Goal: Task Accomplishment & Management: Complete application form

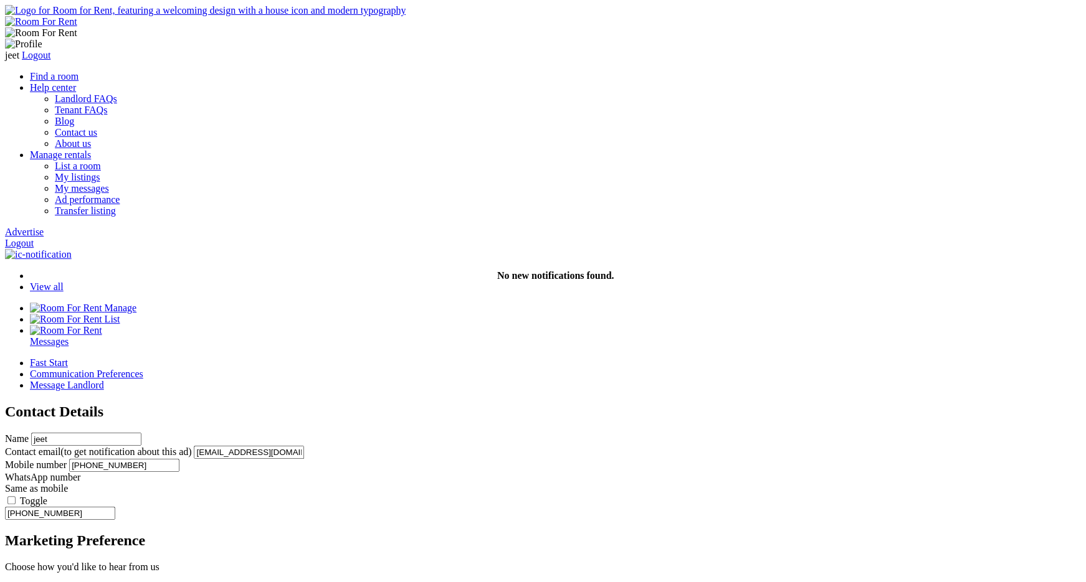
click at [44, 227] on link "Advertise" at bounding box center [24, 232] width 39 height 11
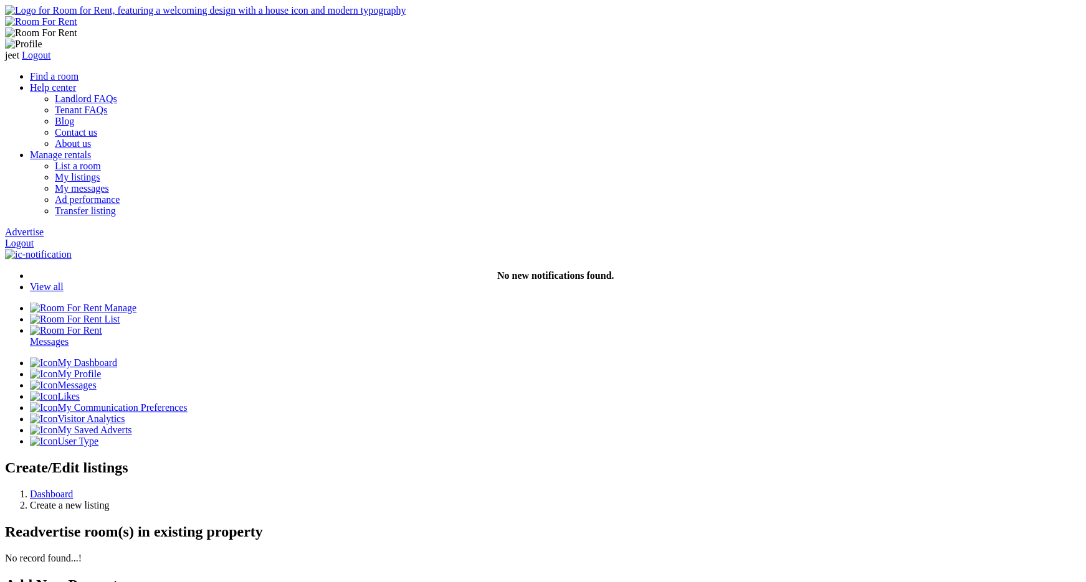
paste input "Stafford Cl, London NW6 5TW,"
paste input "5TW"
type input "Stafford Close, London NW6 5TW, UK"
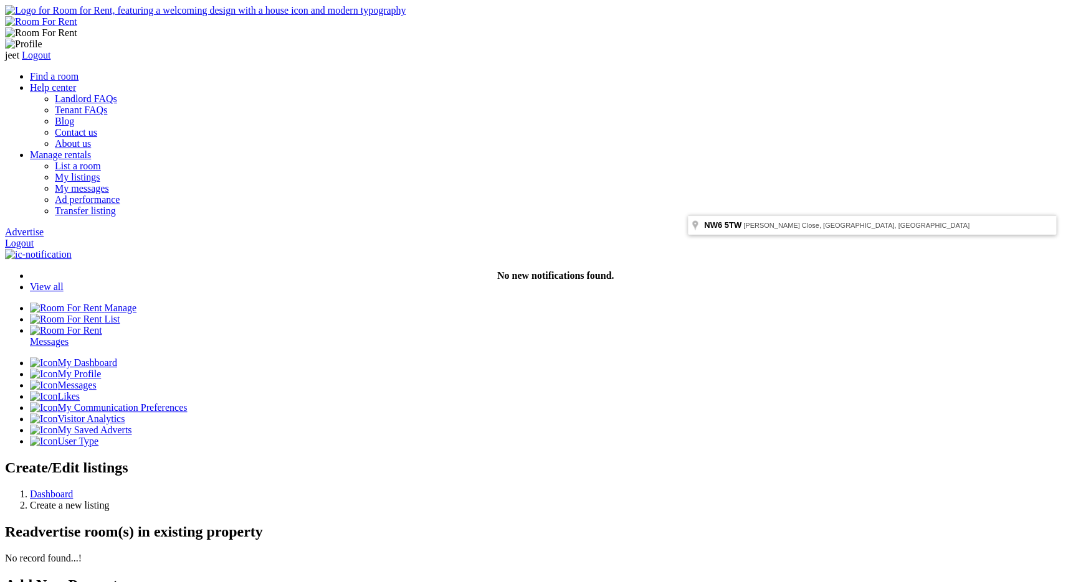
type input "located at Stafford Close, London NW6 5TW, UK"
type input "Queen's Park"
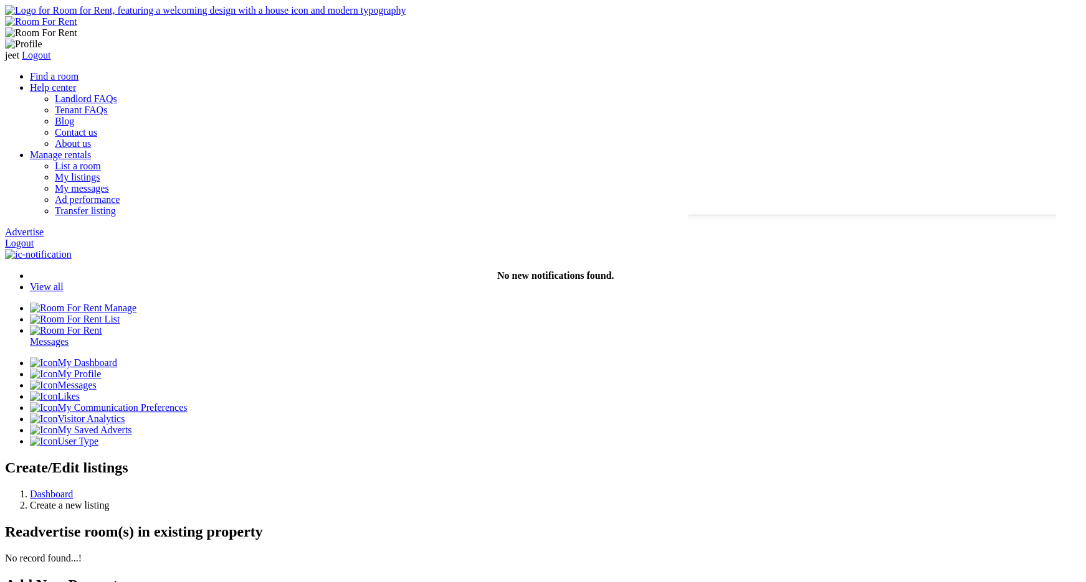
type input "House located at Stafford Close, London NW6 5TW, UK"
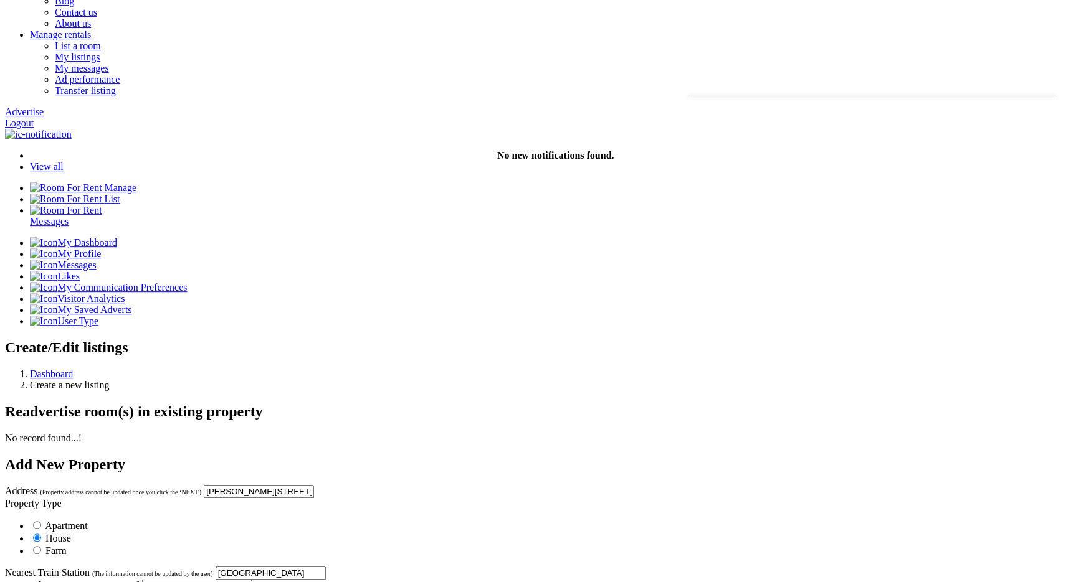
scroll to position [125, 0]
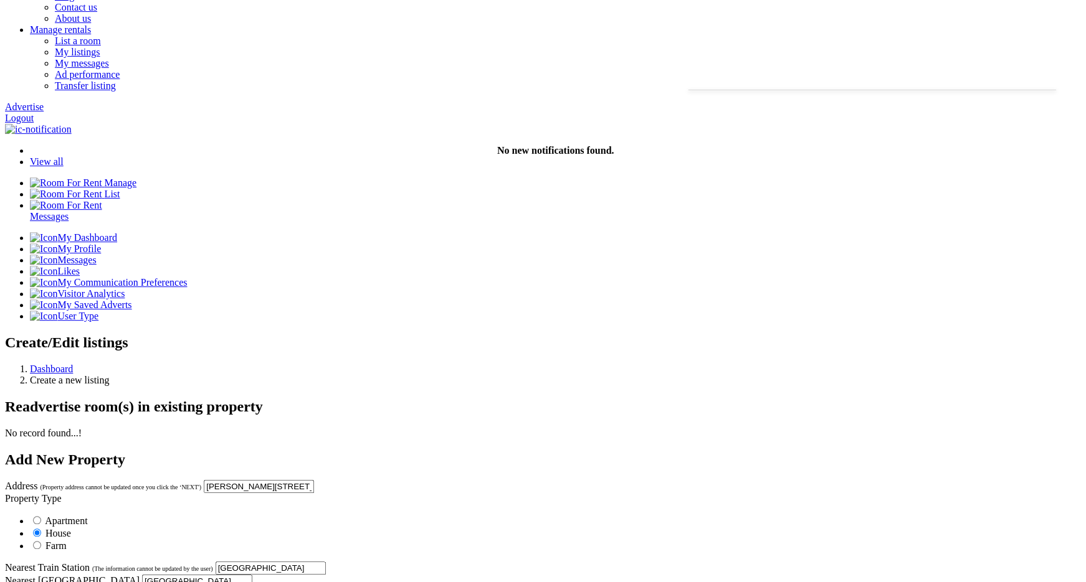
click at [326, 562] on input "Queen's Park" at bounding box center [271, 568] width 110 height 13
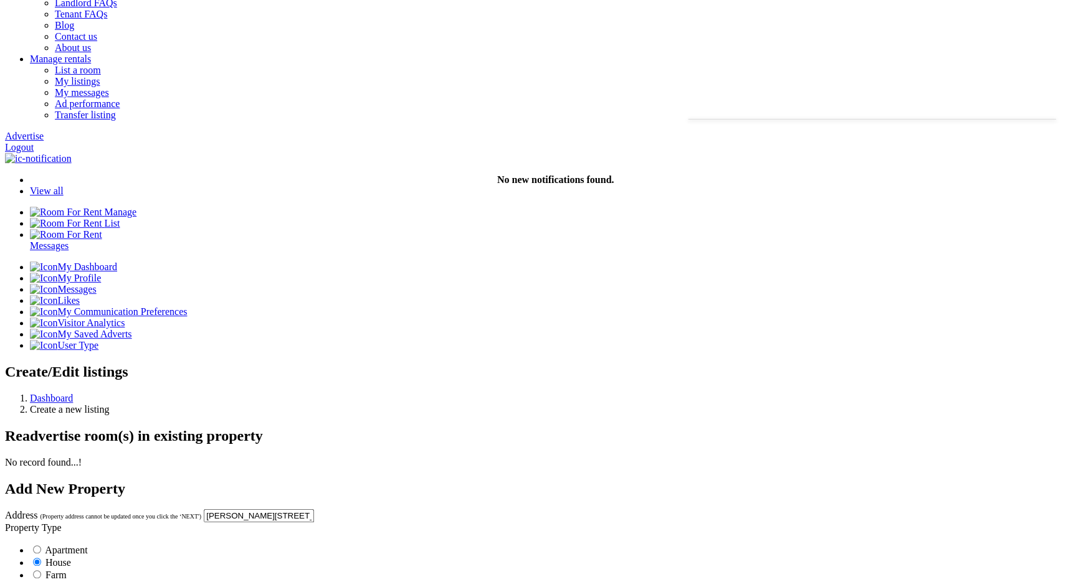
scroll to position [97, 0]
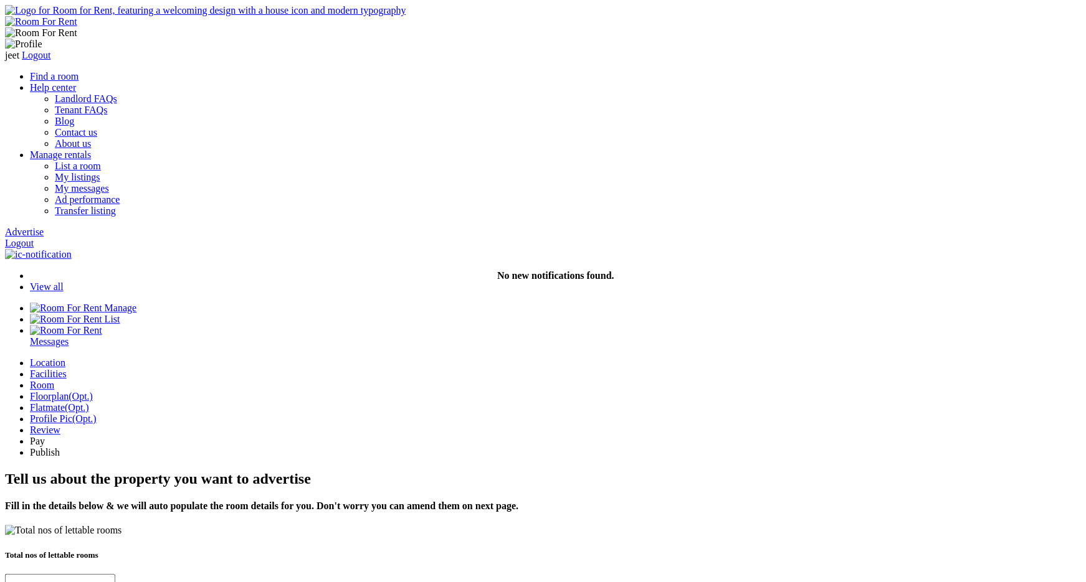
click at [115, 574] on input "text" at bounding box center [60, 580] width 110 height 13
type input "2"
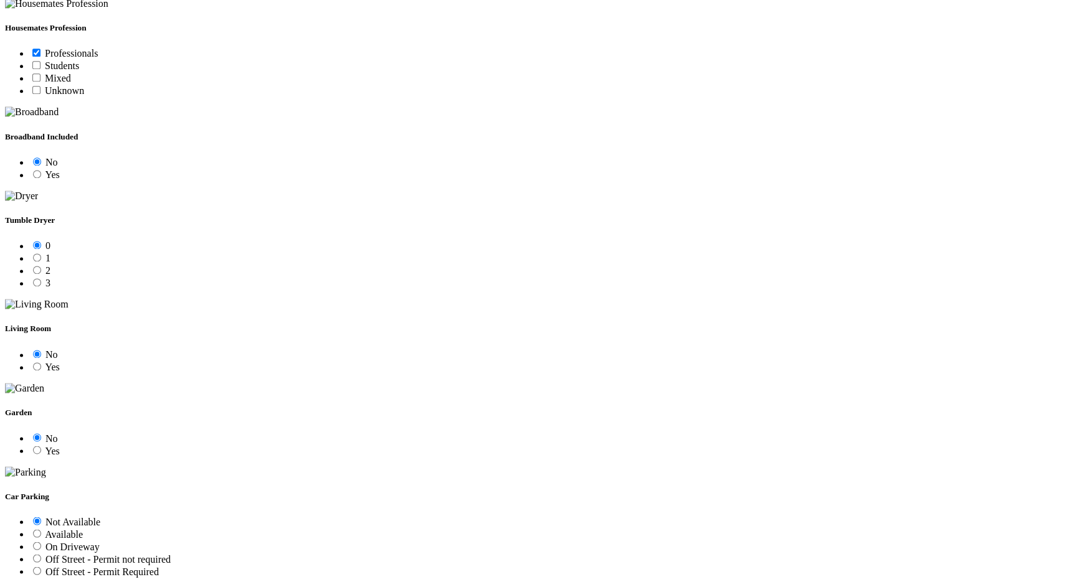
scroll to position [690, 0]
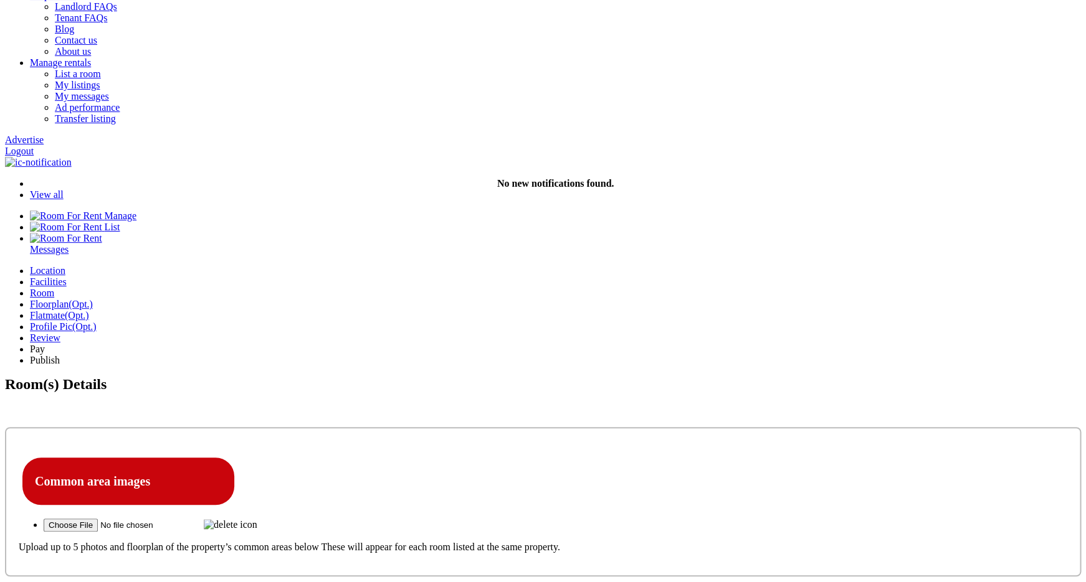
scroll to position [98, 0]
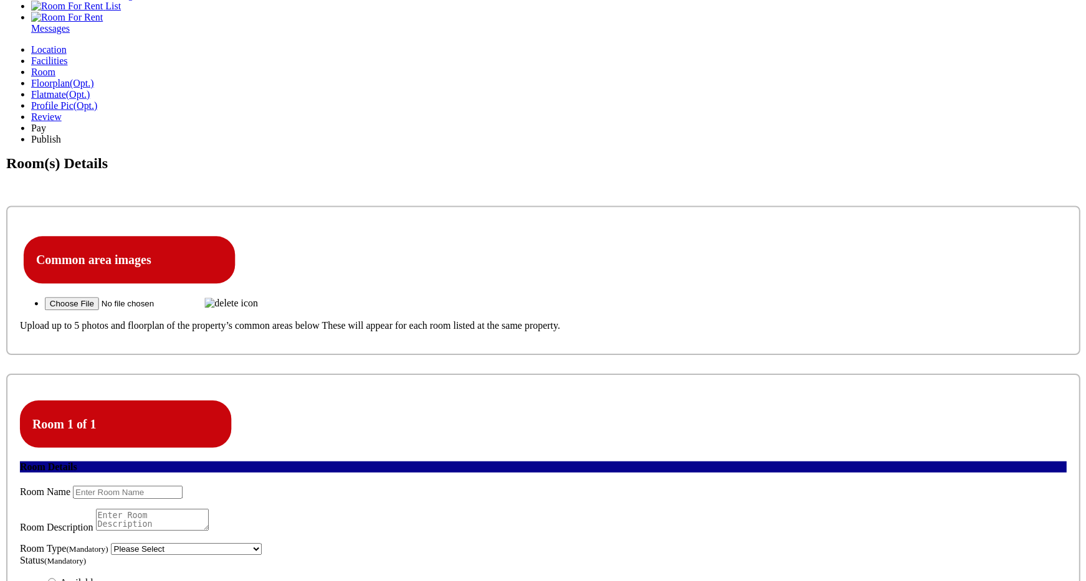
scroll to position [317, 0]
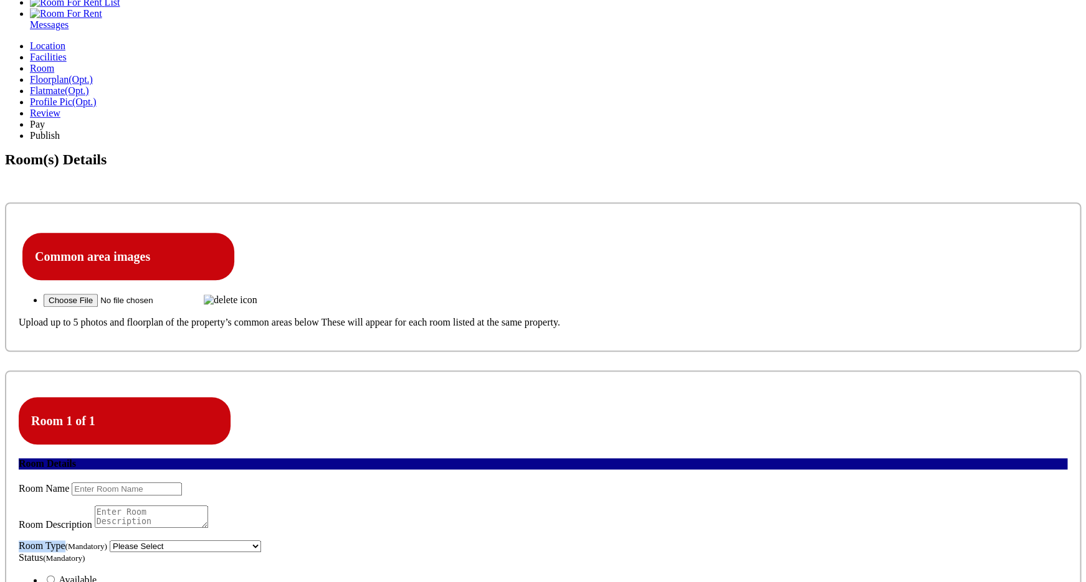
drag, startPoint x: 169, startPoint y: 189, endPoint x: 215, endPoint y: 190, distance: 46.1
click at [107, 541] on label "Room Type (Mandatory)" at bounding box center [63, 546] width 88 height 11
copy label "Room Type"
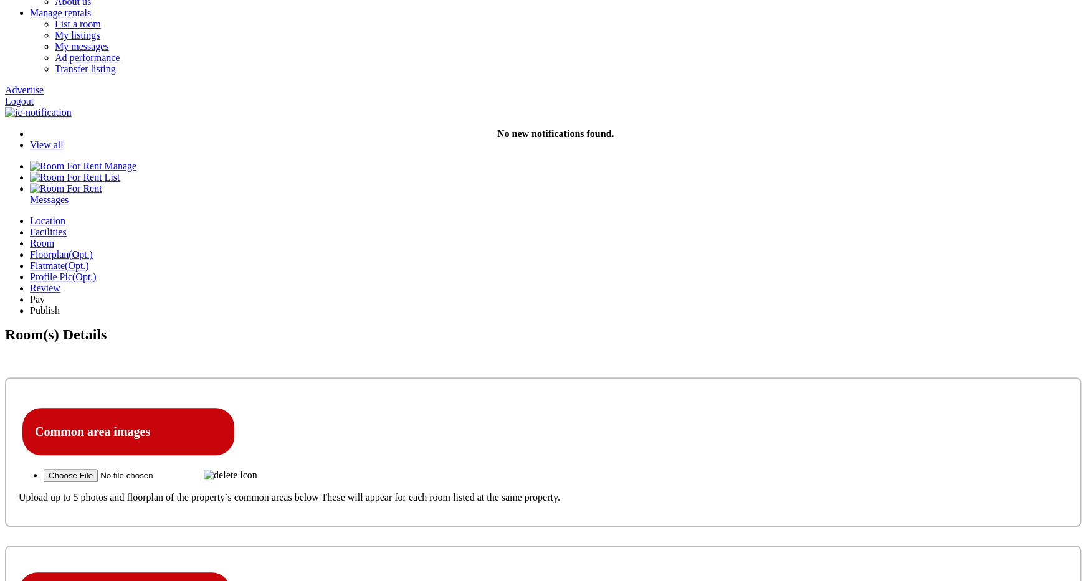
scroll to position [147, 0]
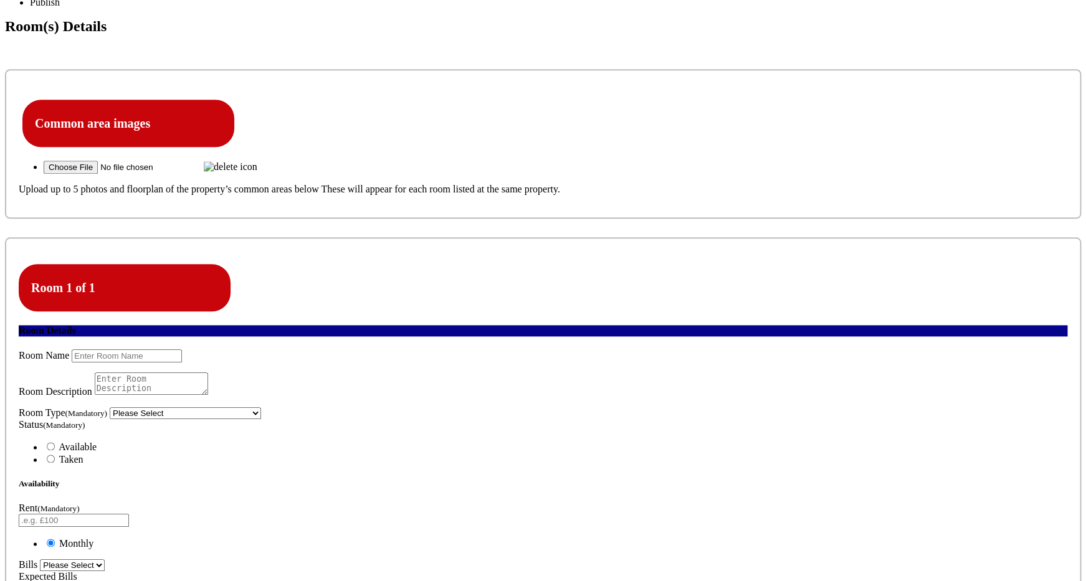
scroll to position [510, 0]
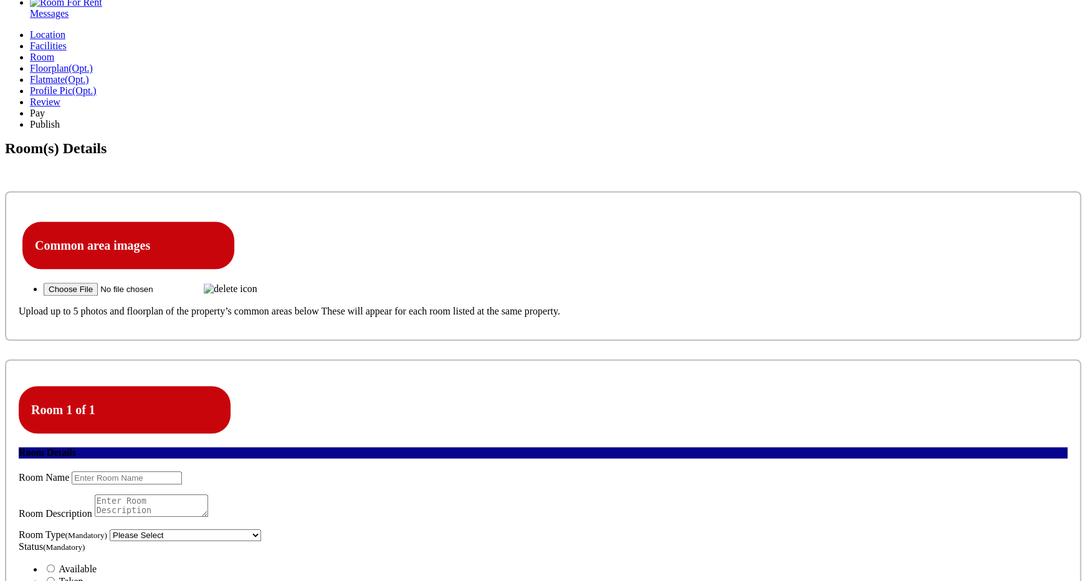
scroll to position [325, 0]
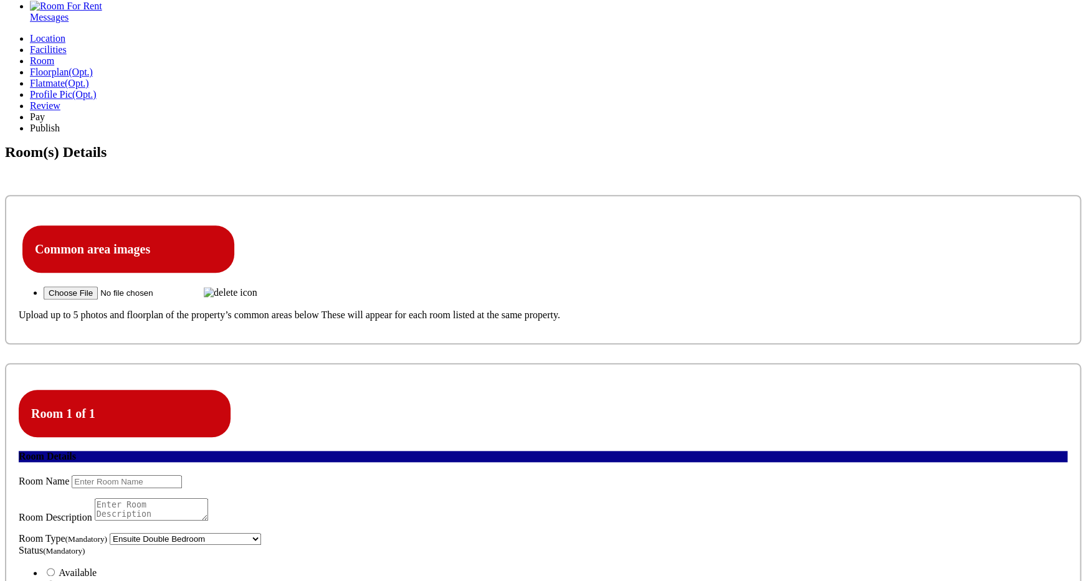
click option "Ensuite Double Bedroom" at bounding box center [0, 0] width 0 height 0
click option "Ensuite Single Bedroom" at bounding box center [0, 0] width 0 height 0
select select "Double Bedroom with Own Bathroom"
click option "Double Bedroom with Own Bathroom" at bounding box center [0, 0] width 0 height 0
click at [97, 567] on span "Available" at bounding box center [78, 572] width 38 height 11
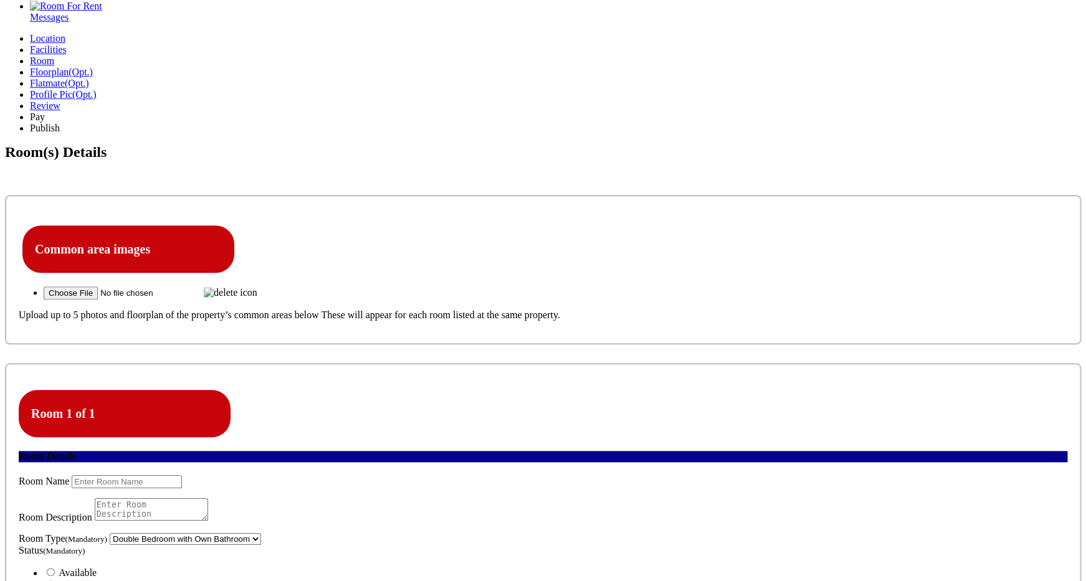
click at [55, 568] on input "Available" at bounding box center [51, 572] width 8 height 8
drag, startPoint x: 424, startPoint y: 178, endPoint x: 450, endPoint y: 183, distance: 26.6
click at [85, 545] on label "Status (Mandatory)" at bounding box center [52, 550] width 66 height 11
copy label "Status"
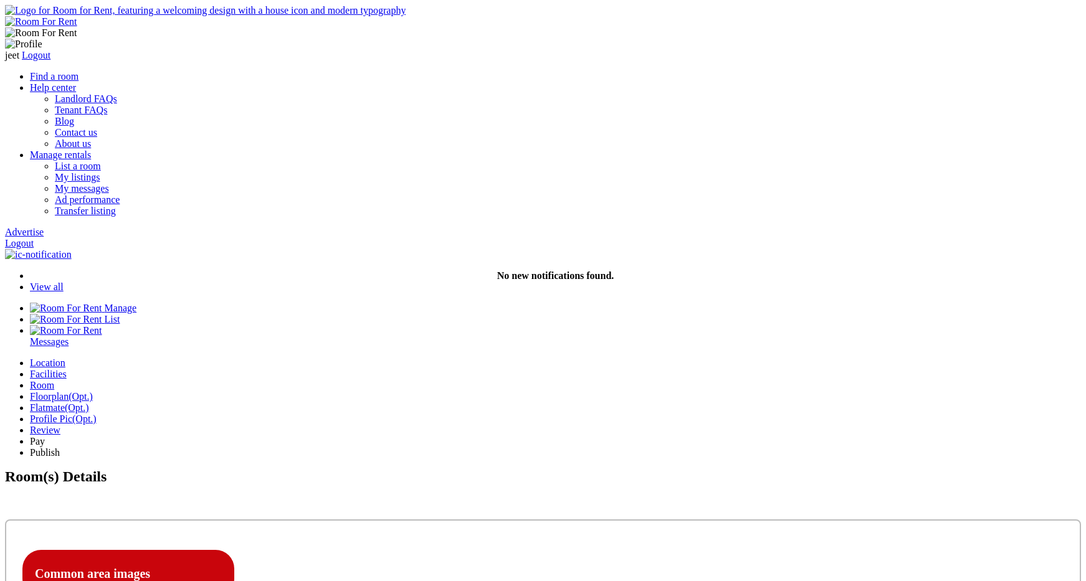
select select "Double Bedroom with Own Bathroom"
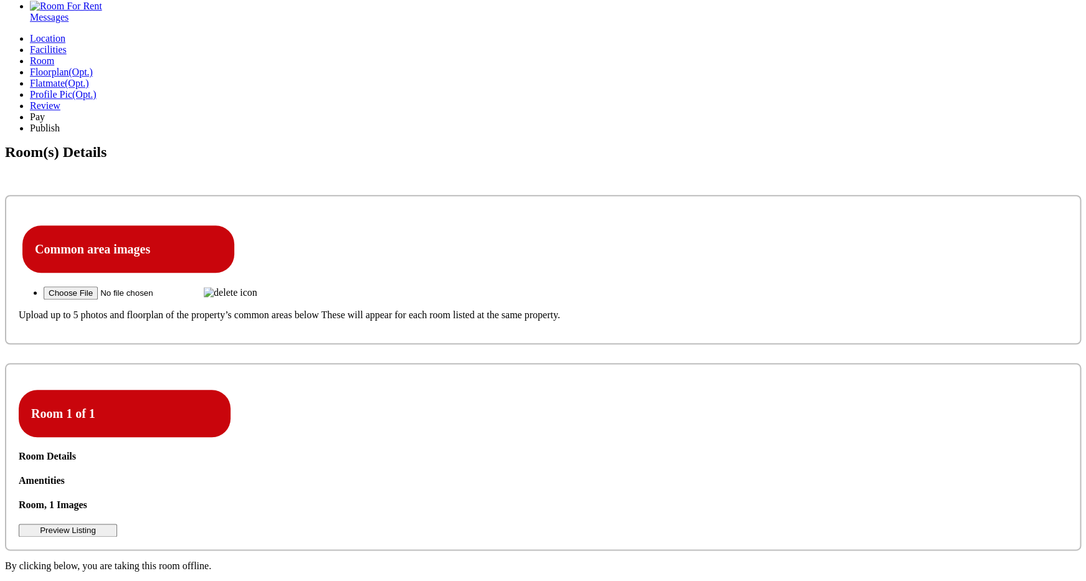
click at [19, 475] on icon at bounding box center [19, 475] width 0 height 0
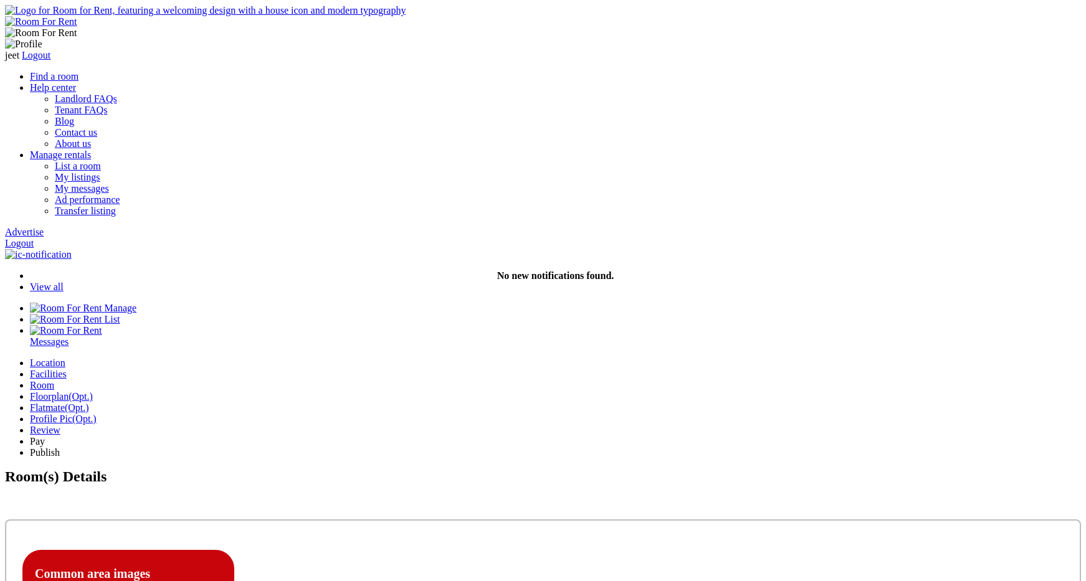
scroll to position [325, 0]
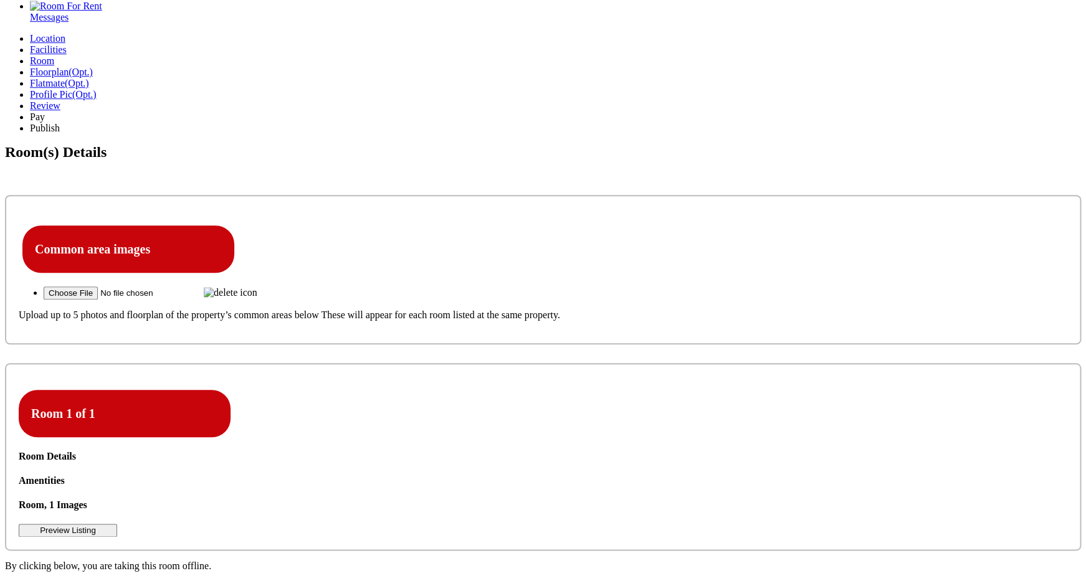
click at [298, 451] on div "Room Details" at bounding box center [543, 456] width 1048 height 11
click at [19, 475] on icon at bounding box center [19, 475] width 0 height 0
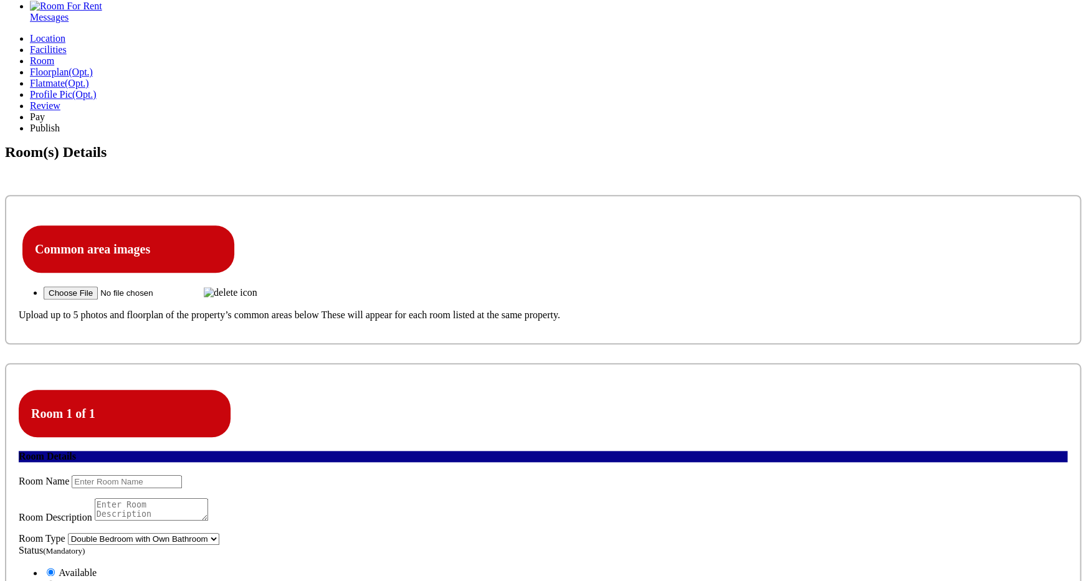
click at [83, 580] on span "Taken" at bounding box center [71, 585] width 24 height 11
click at [55, 581] on input "Taken" at bounding box center [51, 585] width 8 height 8
click at [97, 567] on span "Available" at bounding box center [78, 572] width 38 height 11
click at [55, 568] on input "Available" at bounding box center [51, 572] width 8 height 8
click at [83, 580] on span "Taken" at bounding box center [71, 585] width 24 height 11
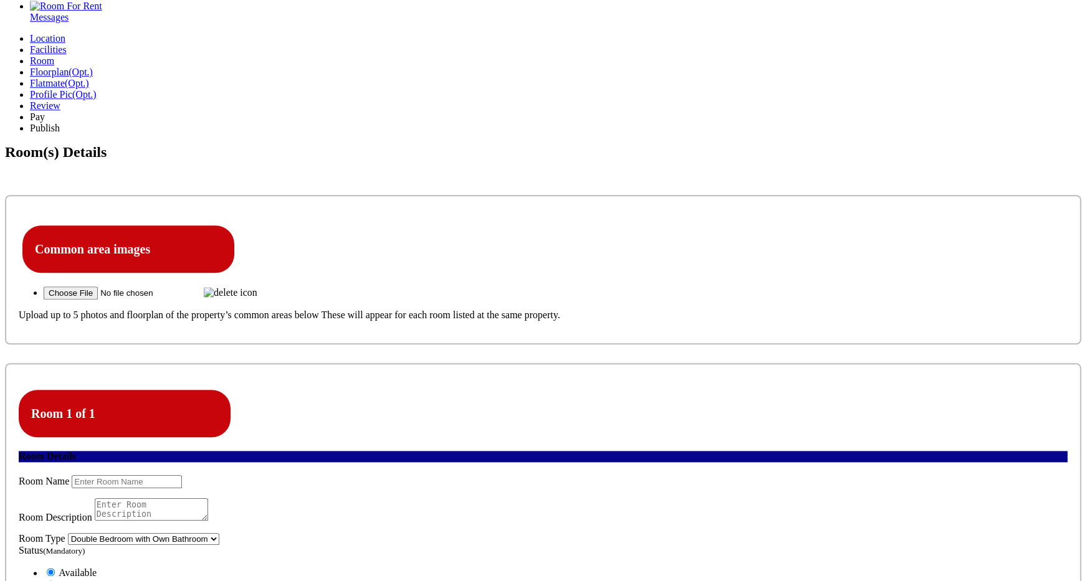
click at [55, 581] on input "Taken" at bounding box center [51, 585] width 8 height 8
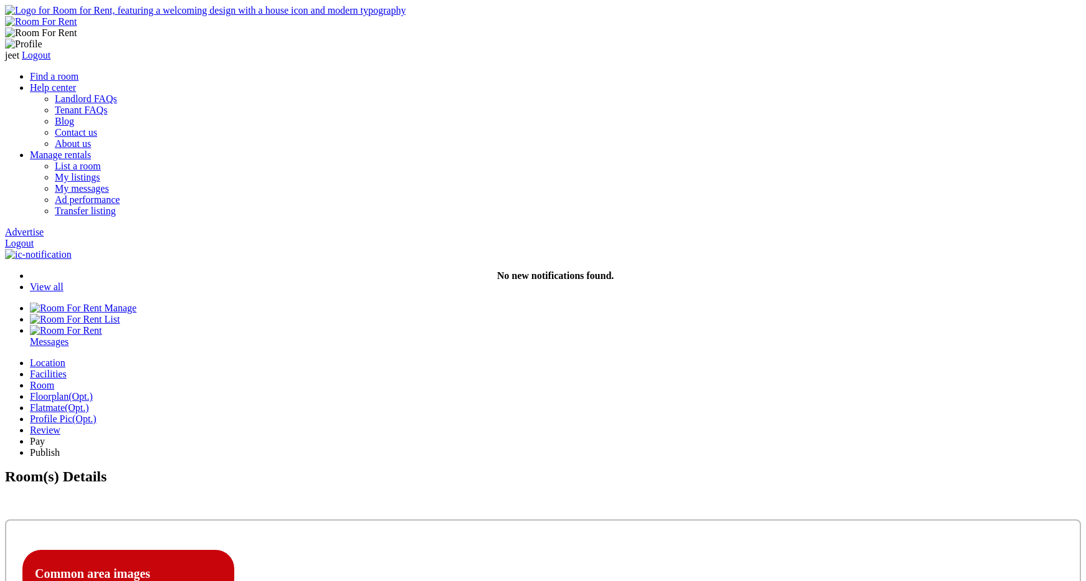
scroll to position [325, 0]
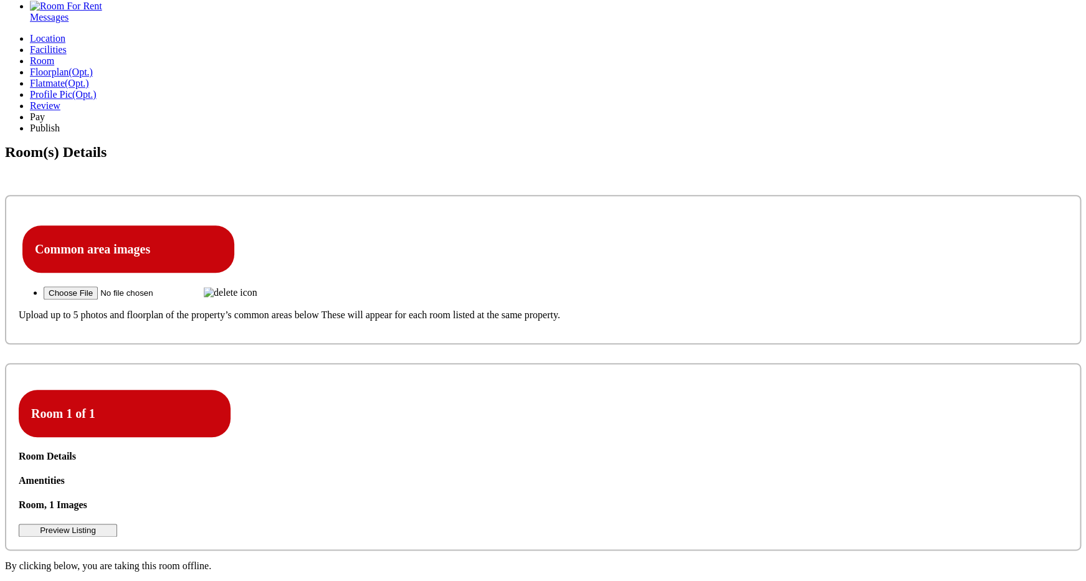
click at [19, 475] on icon at bounding box center [19, 475] width 0 height 0
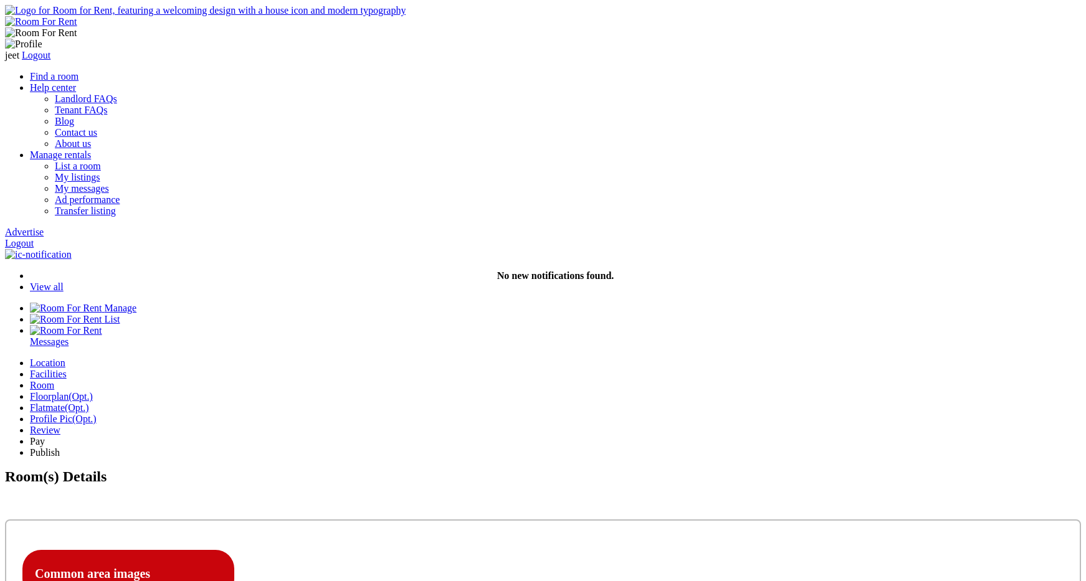
select select "Double Bedroom with Own Bathroom"
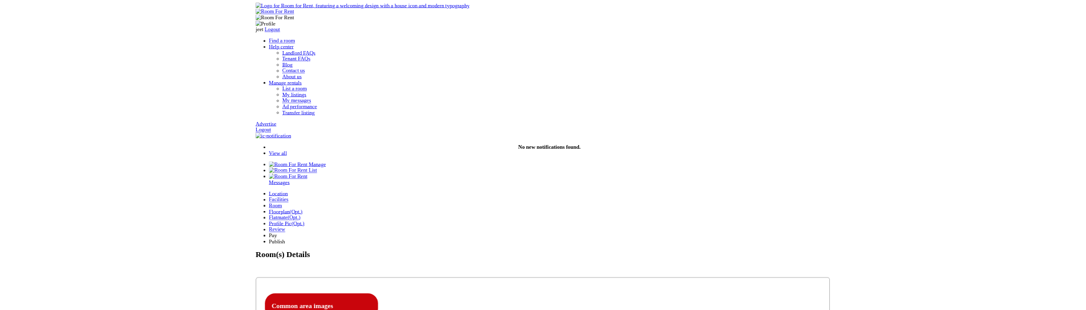
scroll to position [325, 0]
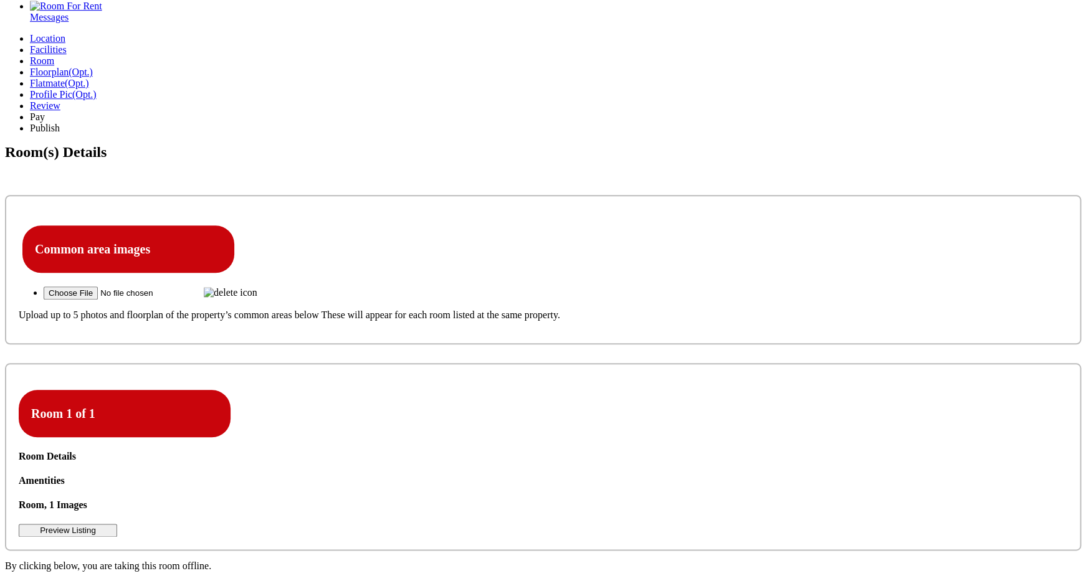
click at [19, 475] on icon at bounding box center [19, 475] width 0 height 0
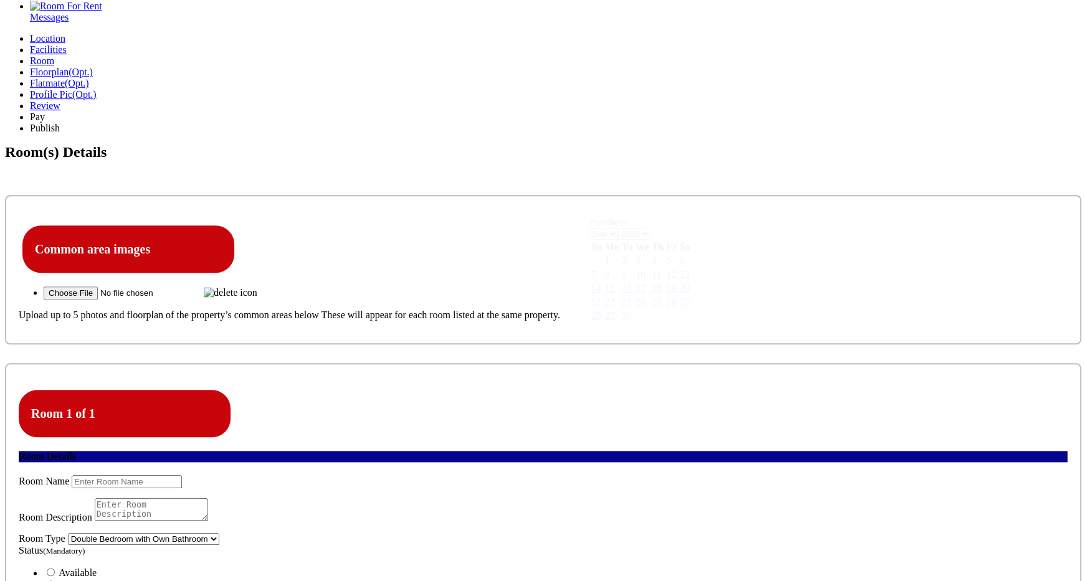
click at [97, 567] on span "Available" at bounding box center [78, 572] width 38 height 11
click at [55, 568] on input "Available" at bounding box center [51, 572] width 8 height 8
click at [83, 580] on span "Taken" at bounding box center [71, 585] width 24 height 11
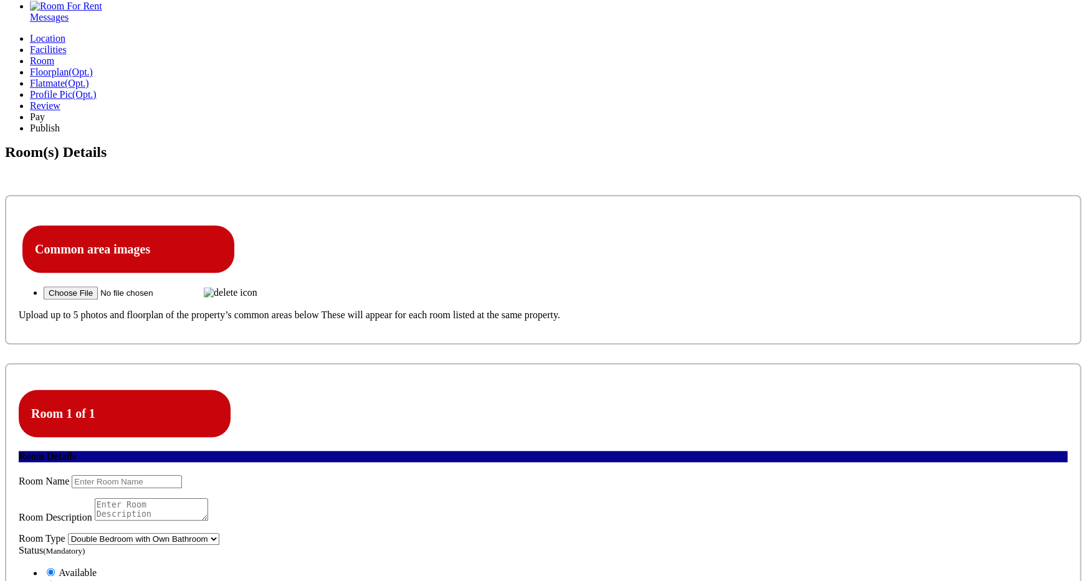
click at [55, 581] on input "Taken" at bounding box center [51, 585] width 8 height 8
click at [97, 567] on span "Available" at bounding box center [78, 572] width 38 height 11
click at [55, 568] on input "Available" at bounding box center [51, 572] width 8 height 8
click at [83, 580] on span "Taken" at bounding box center [71, 585] width 24 height 11
click at [55, 581] on input "Taken" at bounding box center [51, 585] width 8 height 8
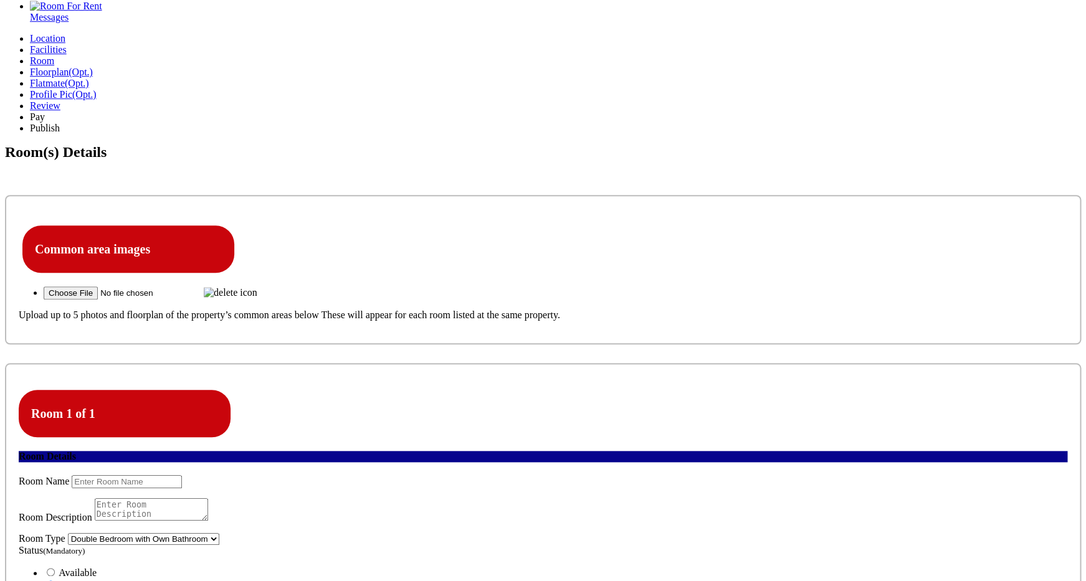
click at [97, 567] on span "Available" at bounding box center [78, 572] width 38 height 11
click at [55, 568] on input "Available" at bounding box center [51, 572] width 8 height 8
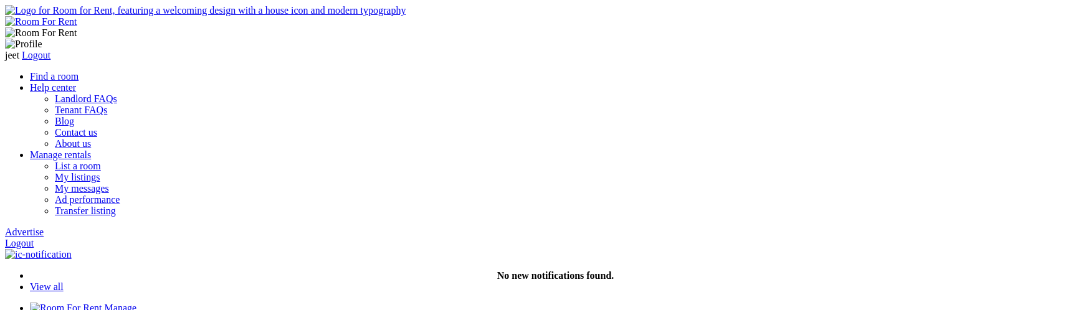
select select "Double Bedroom with Own Bathroom"
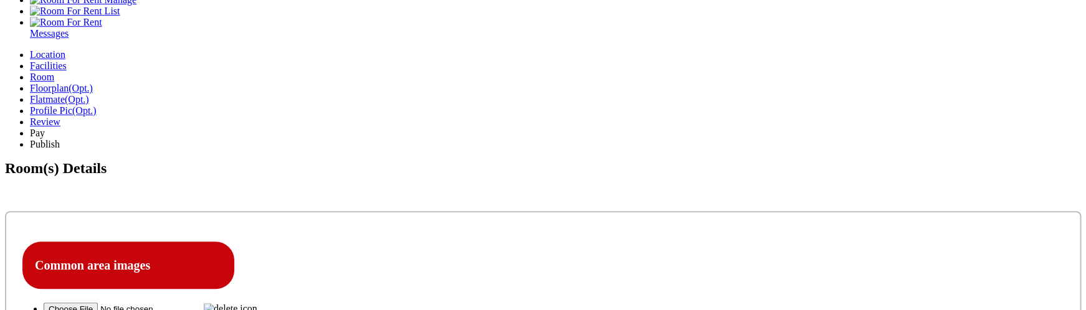
scroll to position [315, 0]
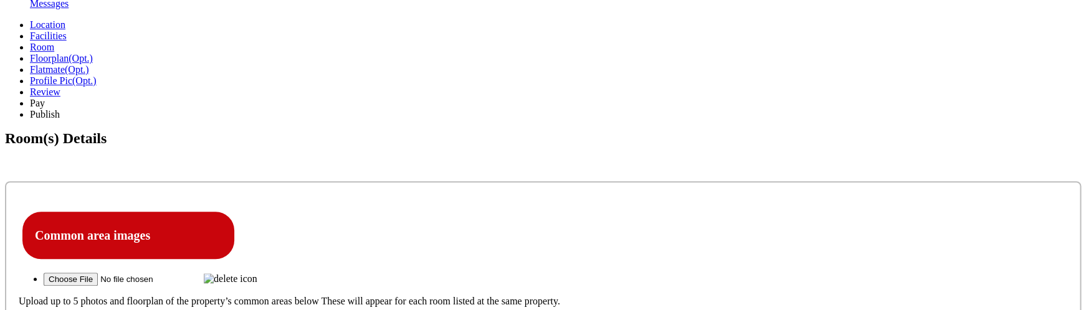
scroll to position [337, 0]
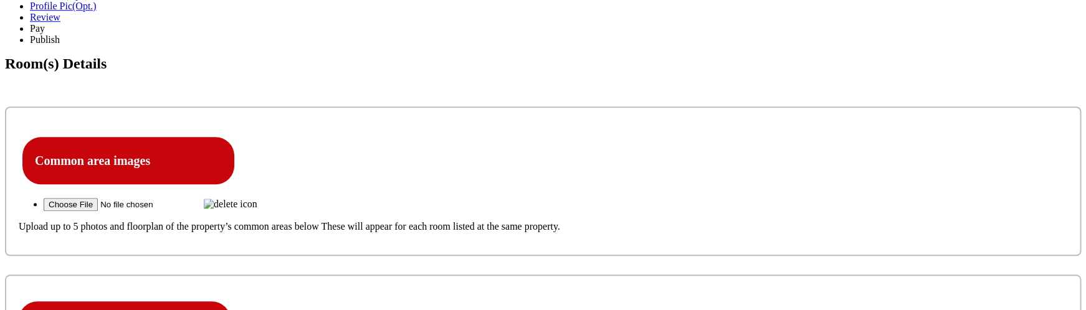
scroll to position [416, 0]
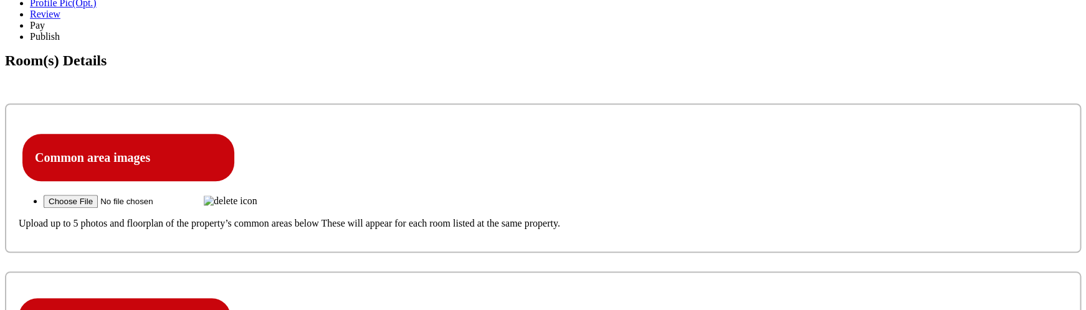
drag, startPoint x: 426, startPoint y: 194, endPoint x: 544, endPoint y: 194, distance: 118.4
copy label "Security Deposit"
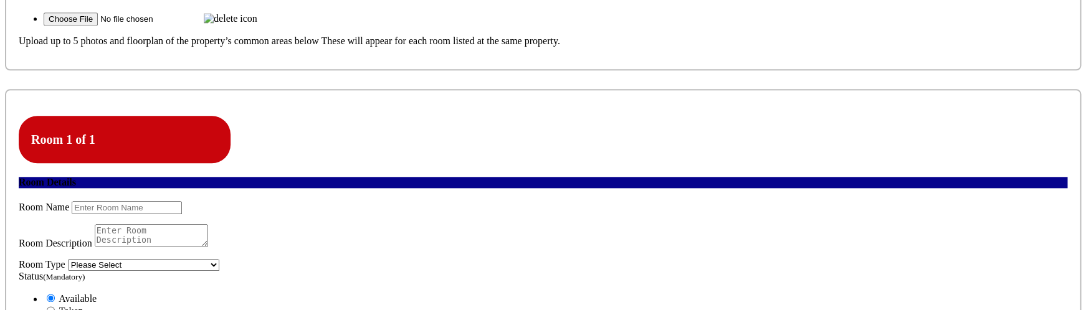
scroll to position [610, 0]
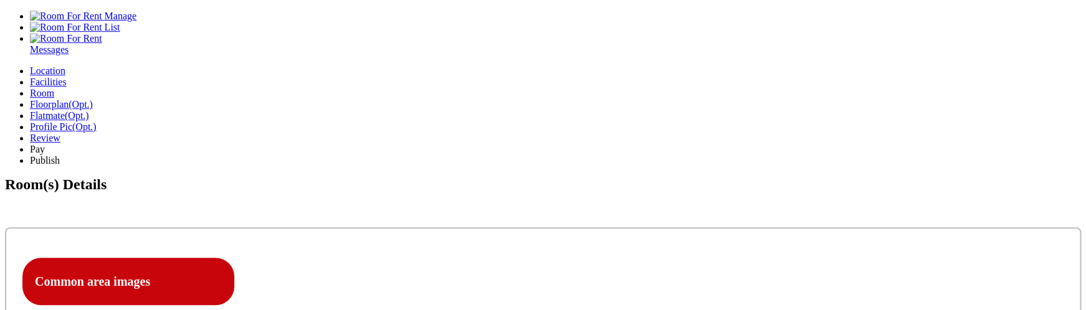
scroll to position [283, 0]
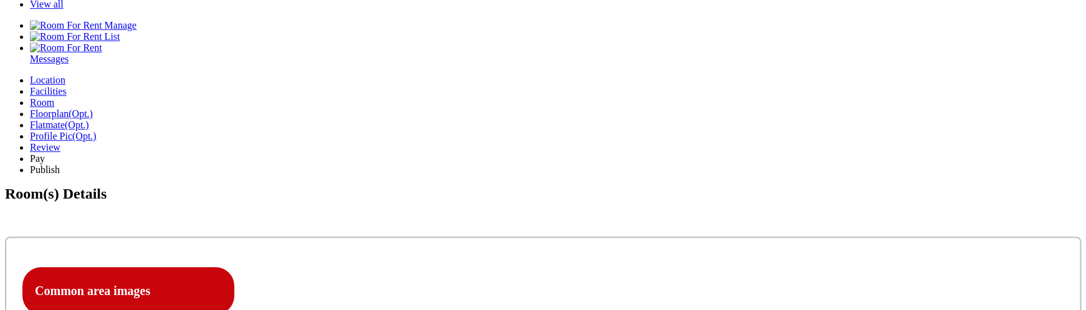
scroll to position [283, 0]
drag, startPoint x: 179, startPoint y: 174, endPoint x: 255, endPoint y: 174, distance: 76.0
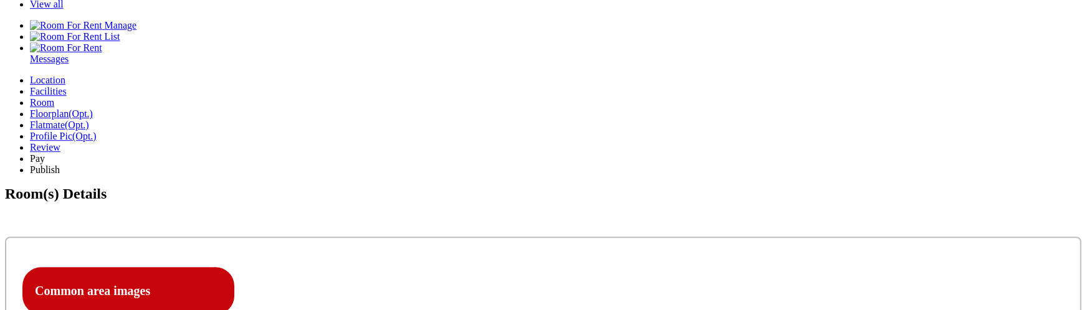
copy h4 "Amentities"
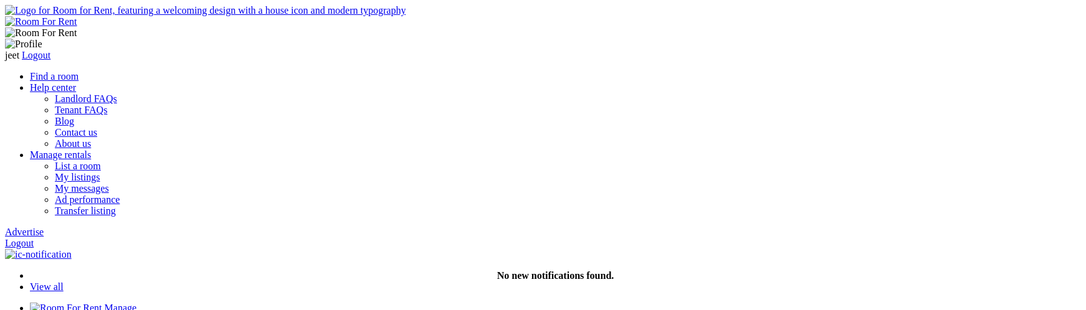
scroll to position [283, 0]
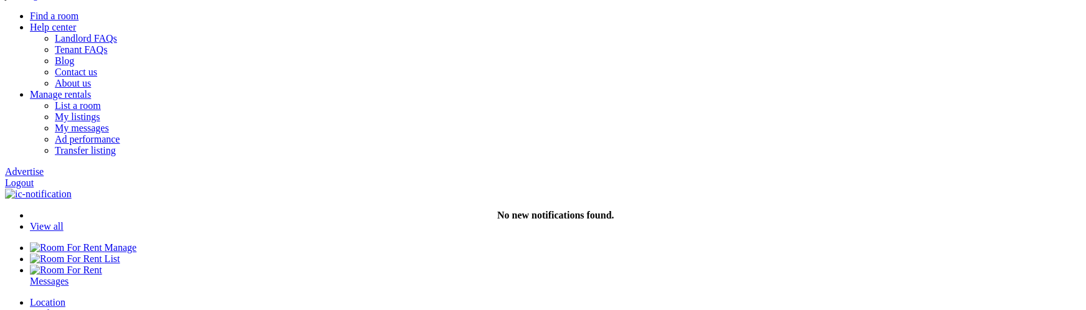
scroll to position [65, 0]
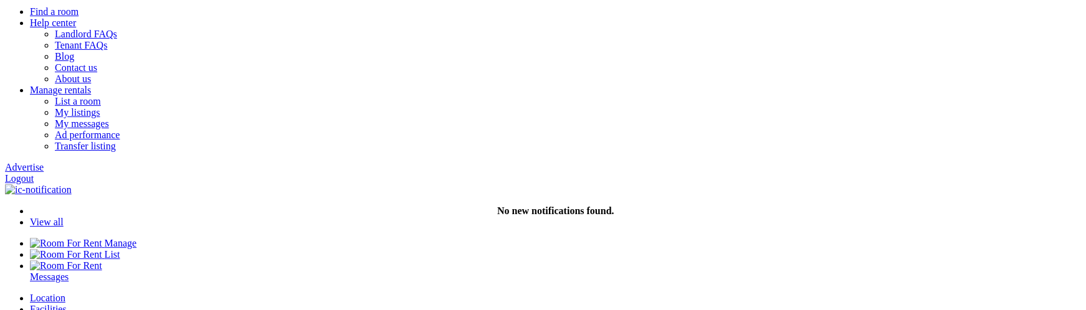
drag, startPoint x: 245, startPoint y: 231, endPoint x: 258, endPoint y: 235, distance: 13.6
type input "C:\fakepath\Screenshot [DATE] 2.27.27 PM.png"
